Goal: Information Seeking & Learning: Learn about a topic

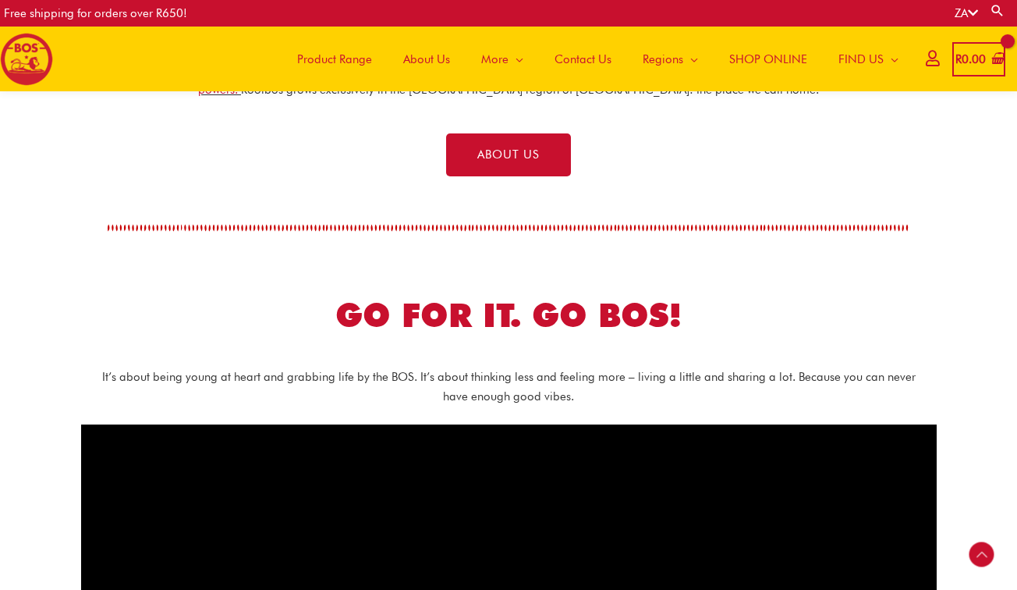
scroll to position [581, 0]
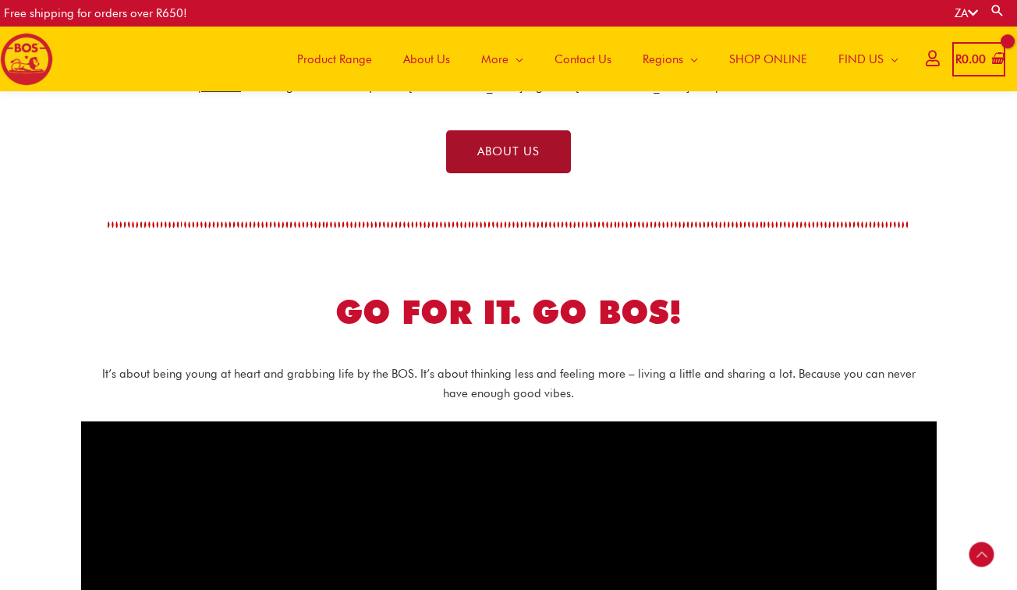
click at [497, 155] on span "ABOUT US" at bounding box center [508, 152] width 62 height 12
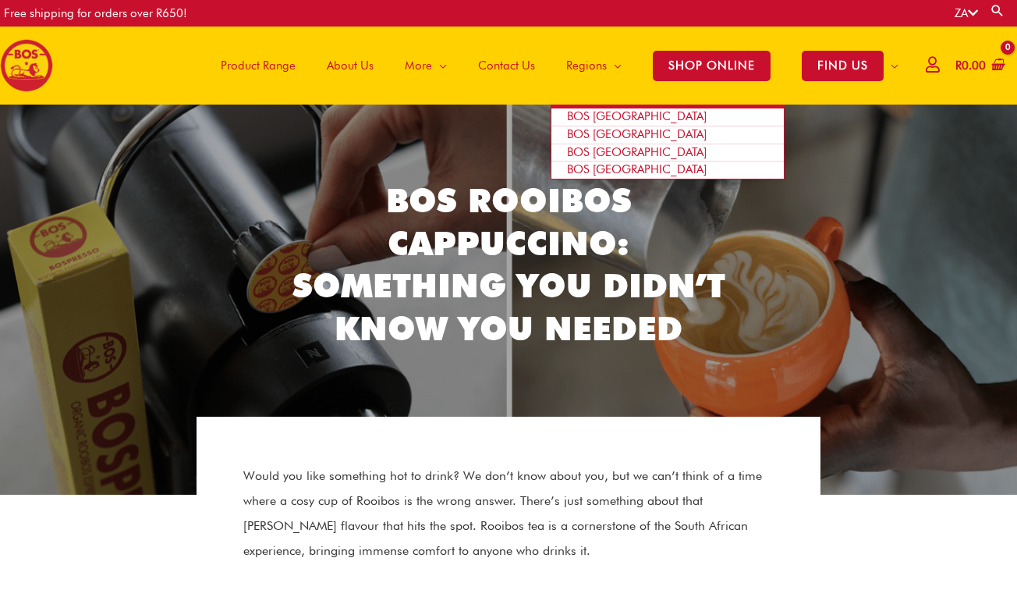
click at [598, 62] on span "Regions" at bounding box center [586, 65] width 41 height 47
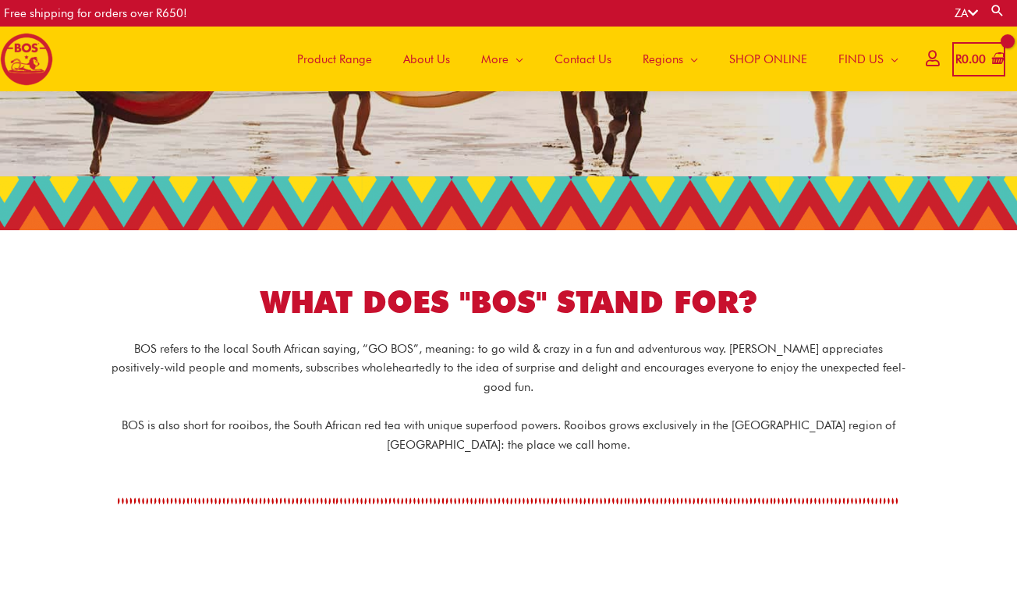
scroll to position [154, 0]
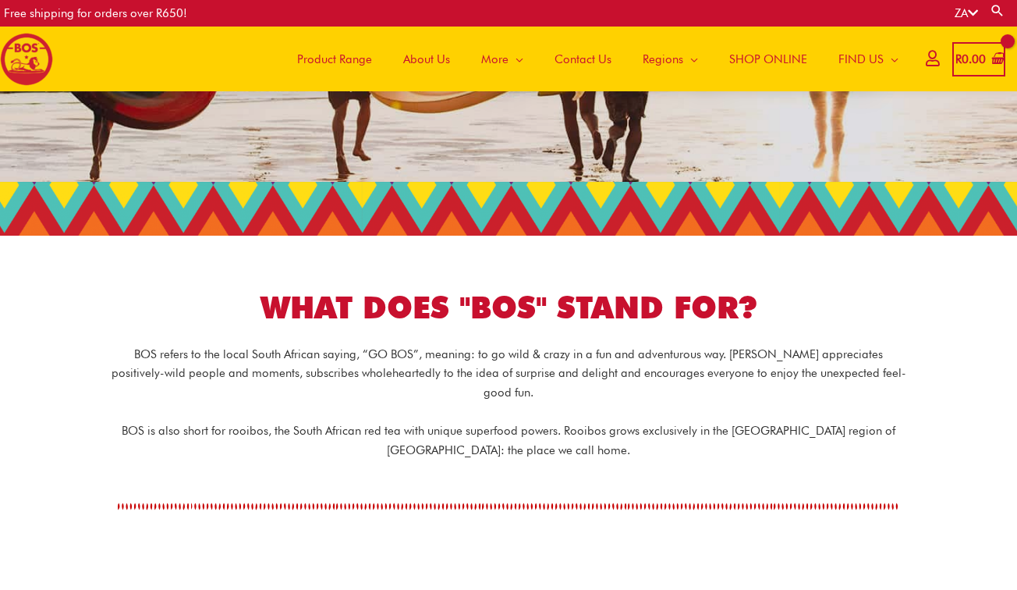
click at [356, 54] on span "Product Range" at bounding box center [334, 59] width 75 height 47
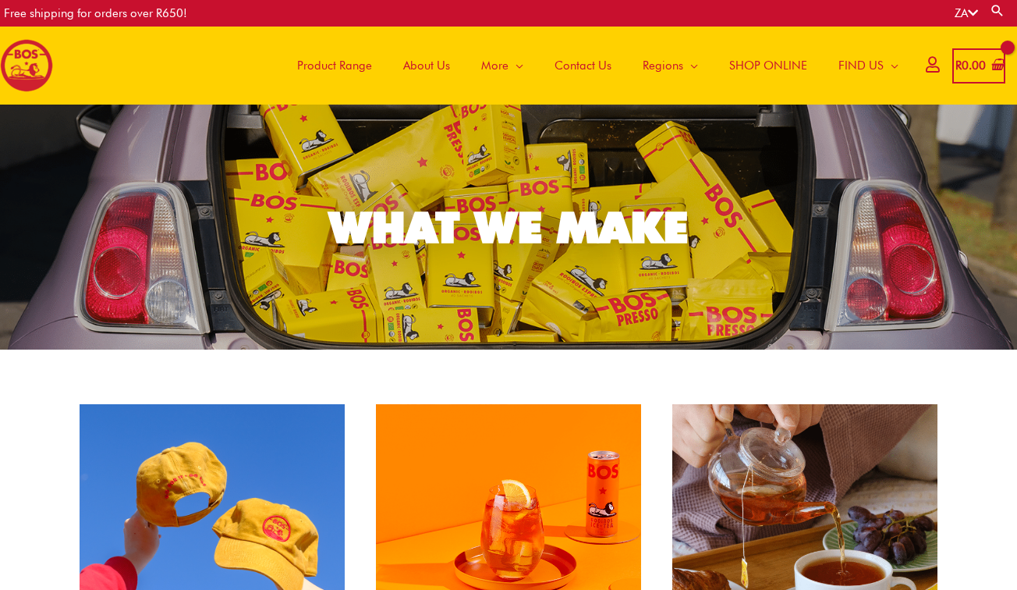
click at [425, 61] on span "About Us" at bounding box center [426, 65] width 47 height 47
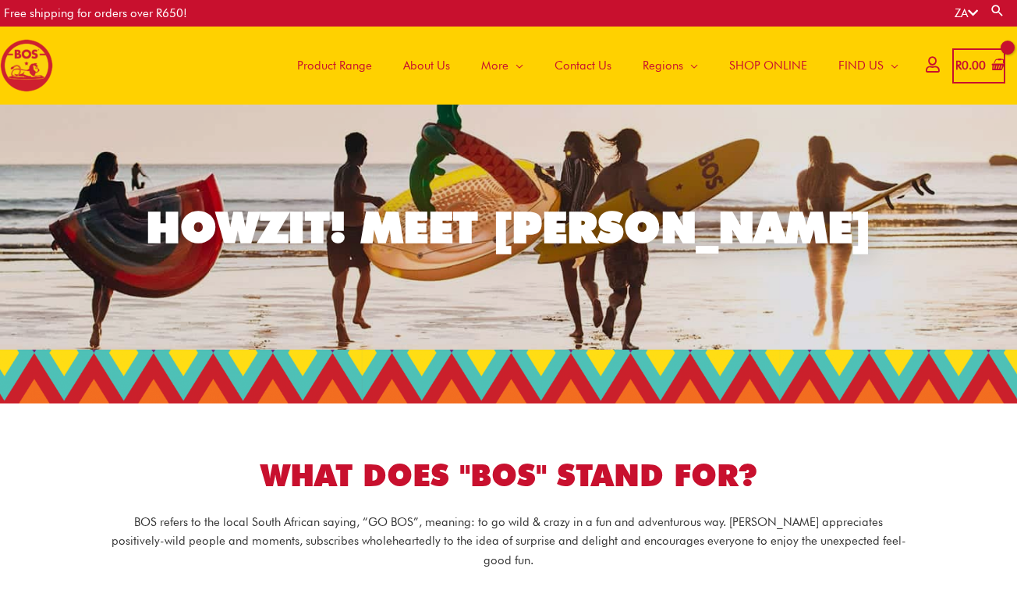
click at [485, 62] on span "More" at bounding box center [494, 65] width 27 height 47
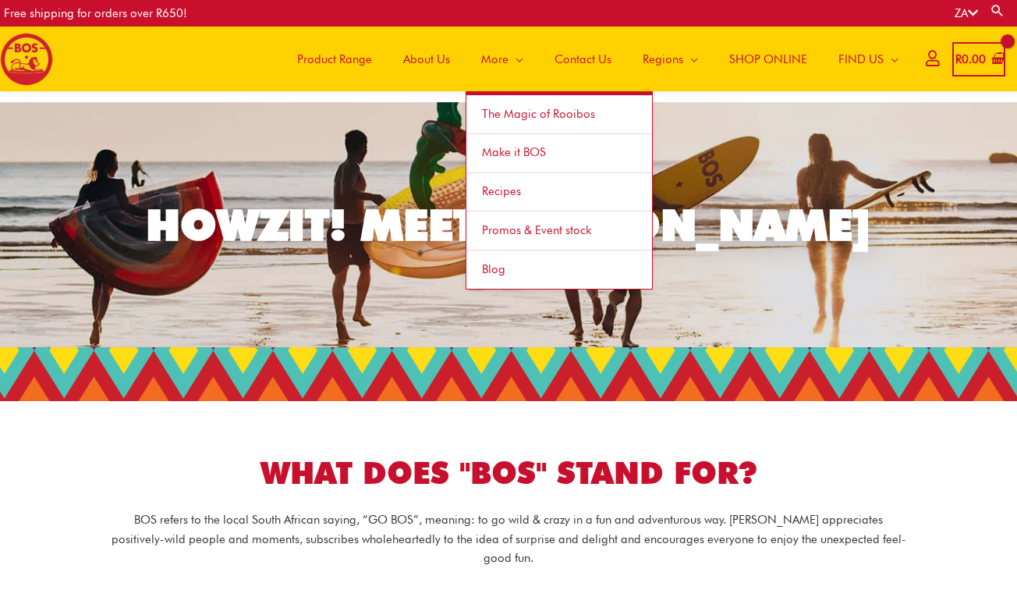
scroll to position [3, 0]
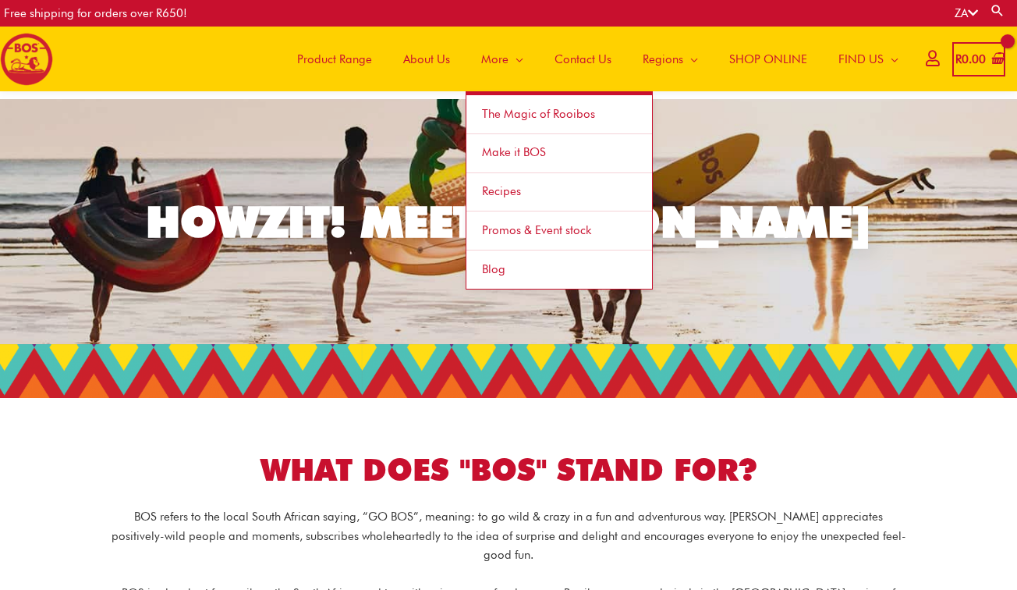
click at [511, 110] on span "The Magic of Rooibos" at bounding box center [538, 114] width 113 height 14
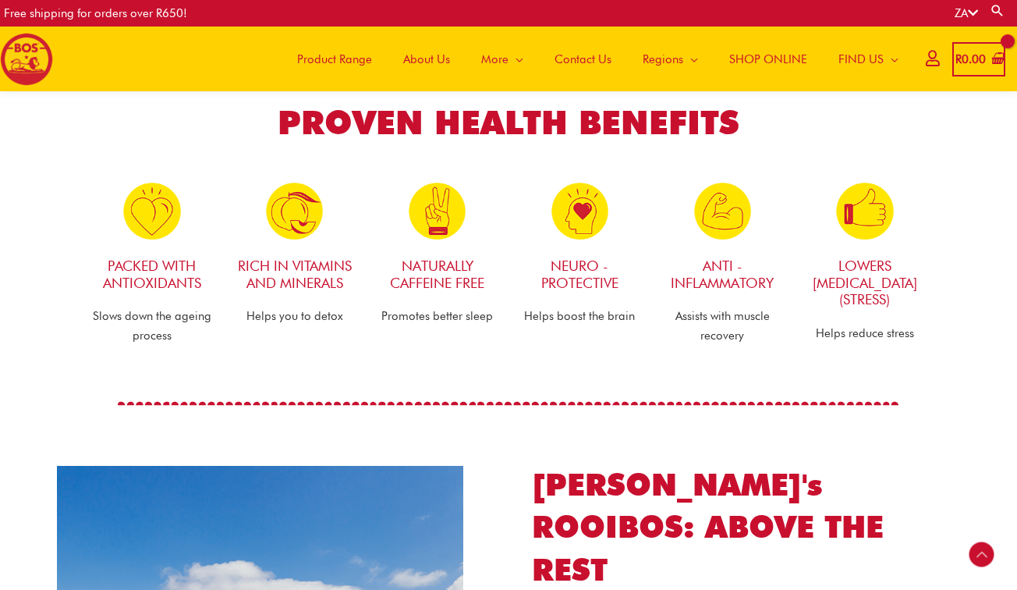
scroll to position [793, 0]
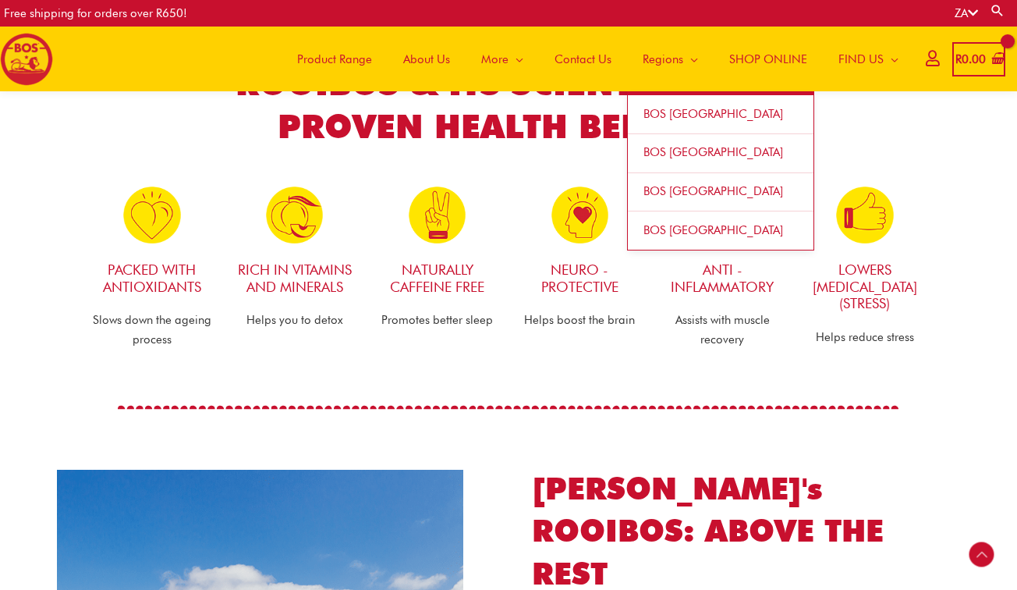
click at [666, 55] on span "Regions" at bounding box center [663, 59] width 41 height 47
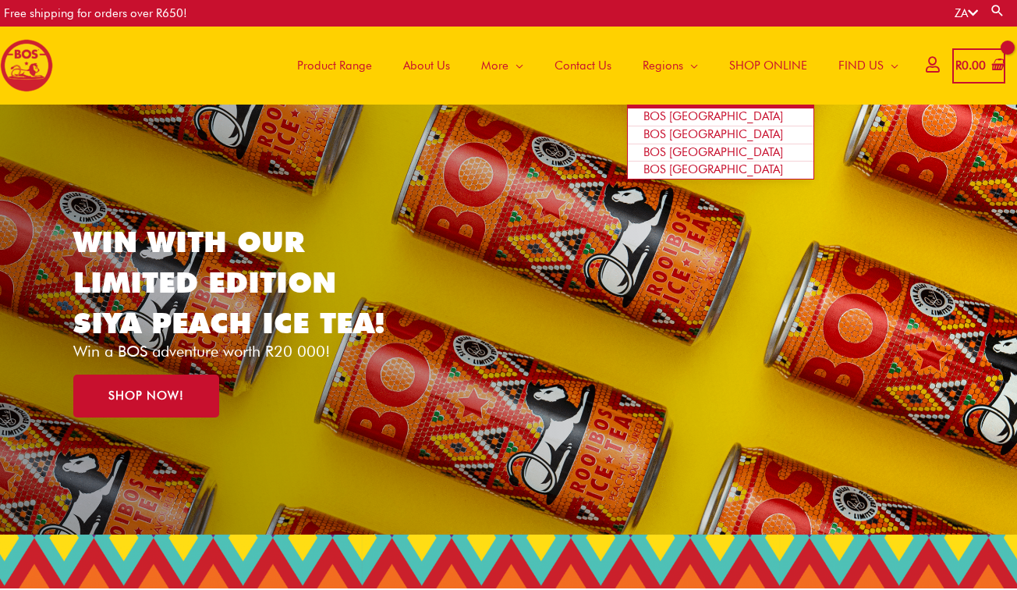
click at [655, 56] on span "Regions" at bounding box center [663, 65] width 41 height 47
click at [666, 69] on span "Regions" at bounding box center [663, 65] width 41 height 47
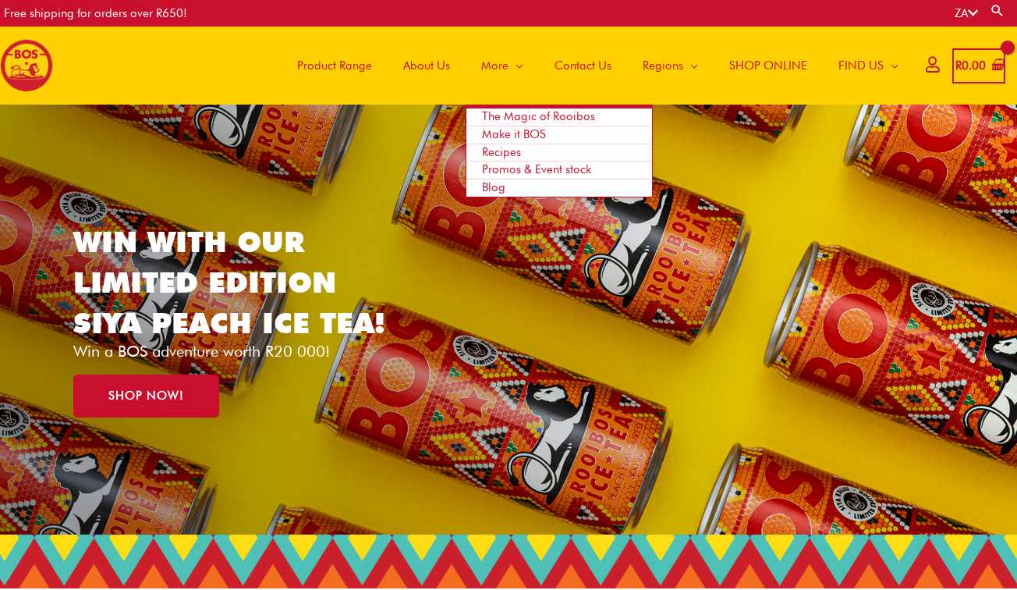
click at [497, 66] on span "More" at bounding box center [494, 65] width 27 height 47
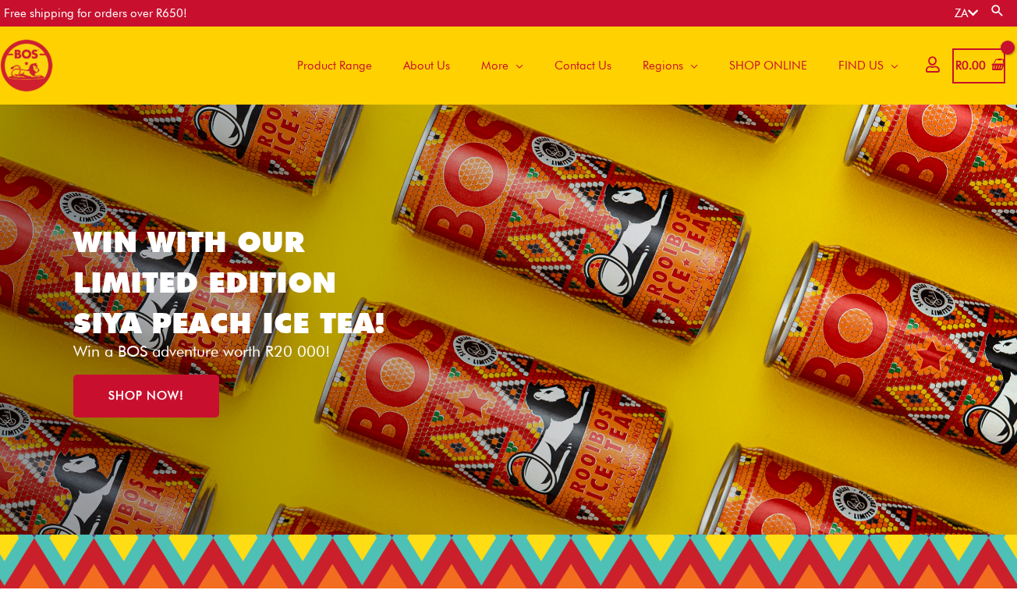
click at [433, 70] on span "About Us" at bounding box center [426, 65] width 47 height 47
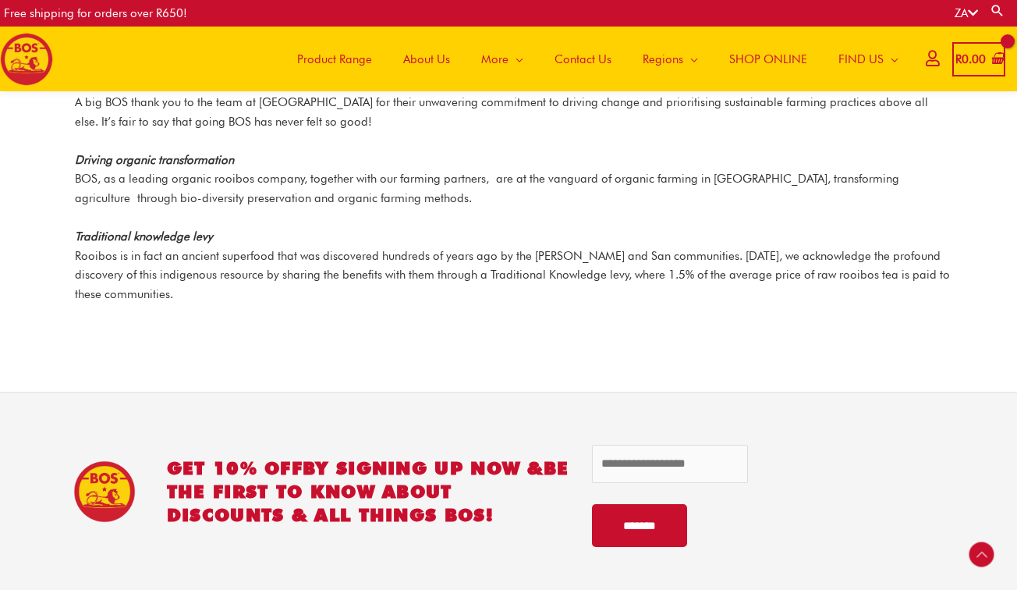
scroll to position [2062, 0]
